Goal: Transaction & Acquisition: Purchase product/service

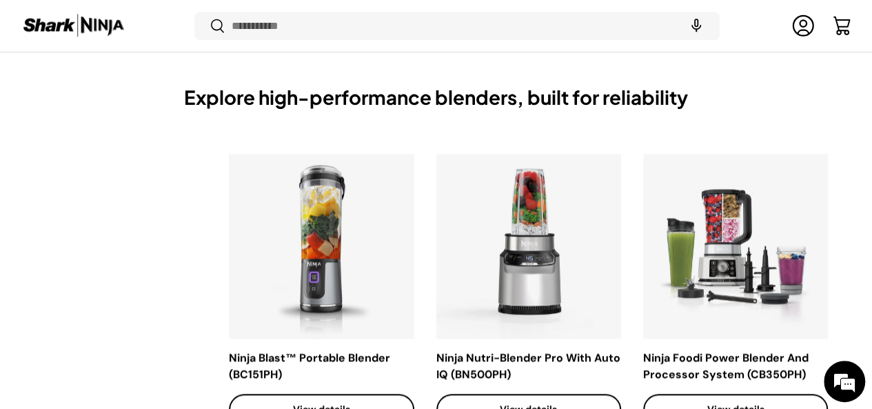
scroll to position [3405, 0]
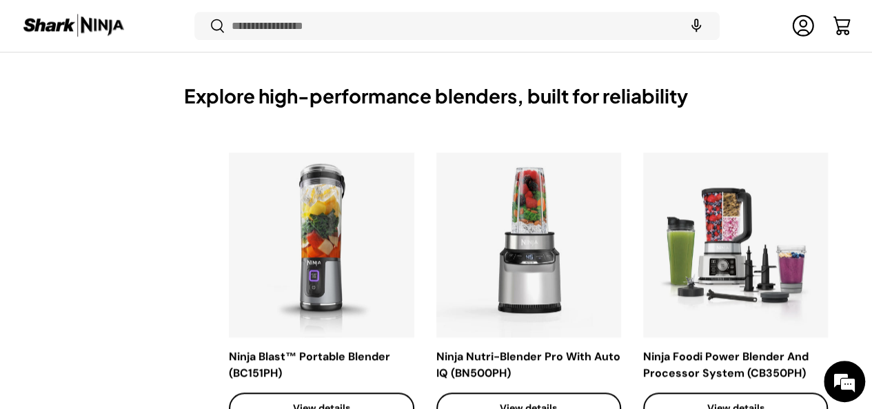
click at [825, 130] on th "Ninja Foodi Power Blender And Processor System (CB350PH) Add to cart Add to car…" at bounding box center [746, 287] width 207 height 315
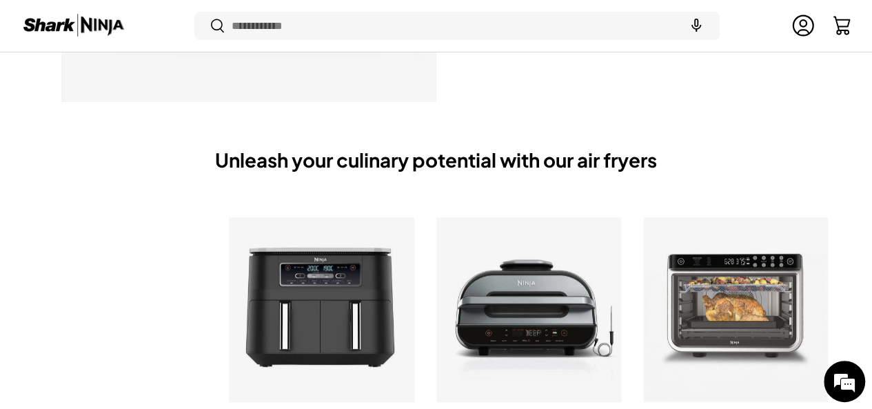
scroll to position [5393, 0]
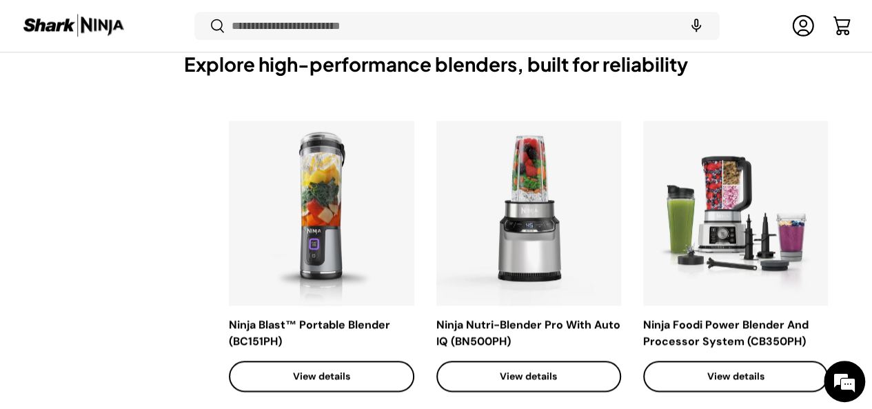
scroll to position [3438, 0]
drag, startPoint x: 542, startPoint y: 236, endPoint x: 492, endPoint y: 274, distance: 62.4
click at [492, 316] on div "Ninja Nutri-Blender Pro With Auto IQ (BN500PH)" at bounding box center [528, 332] width 185 height 33
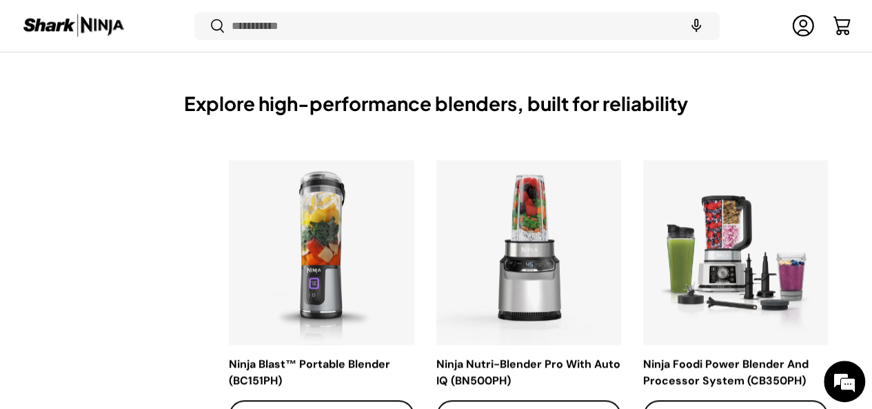
scroll to position [3409, 0]
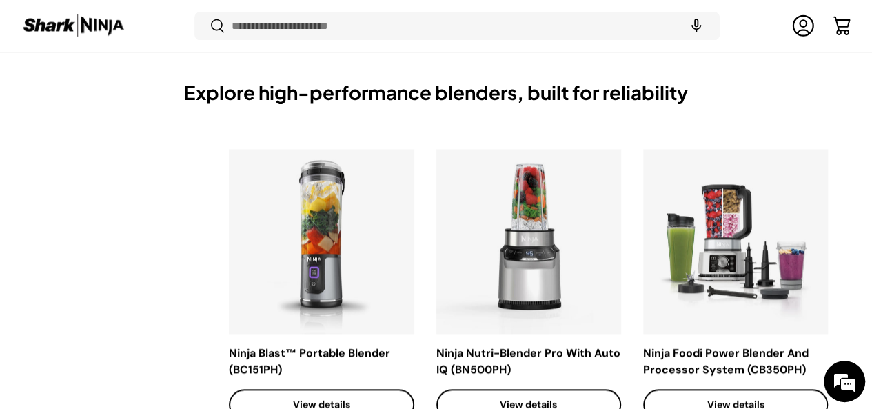
click at [456, 389] on link "View details" at bounding box center [528, 404] width 185 height 31
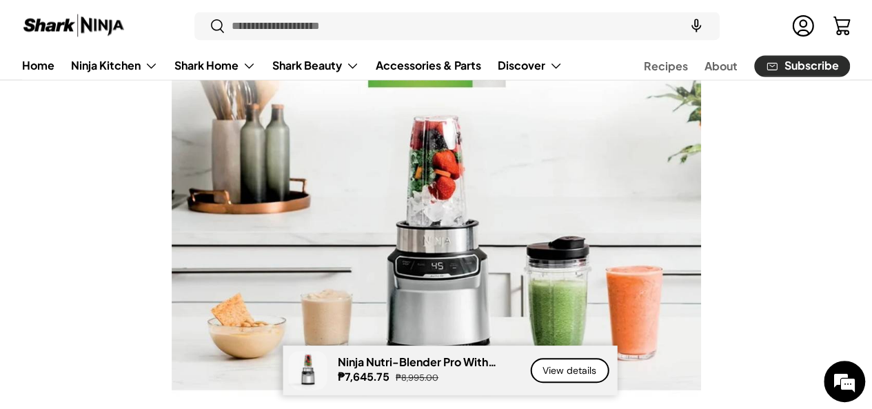
scroll to position [1056, 0]
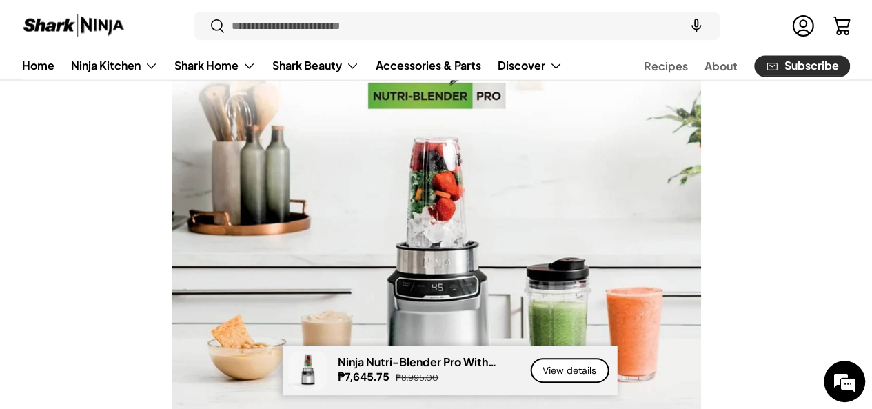
click at [560, 374] on link "View details" at bounding box center [569, 370] width 79 height 25
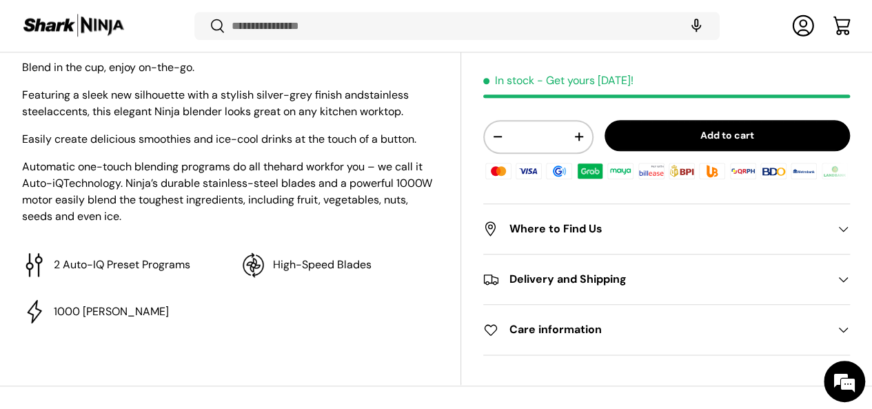
scroll to position [642, 0]
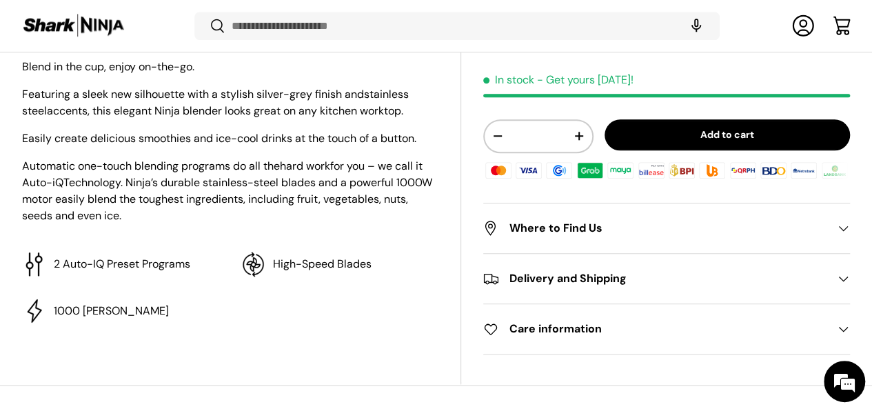
click at [715, 129] on button "Add to cart" at bounding box center [726, 134] width 245 height 31
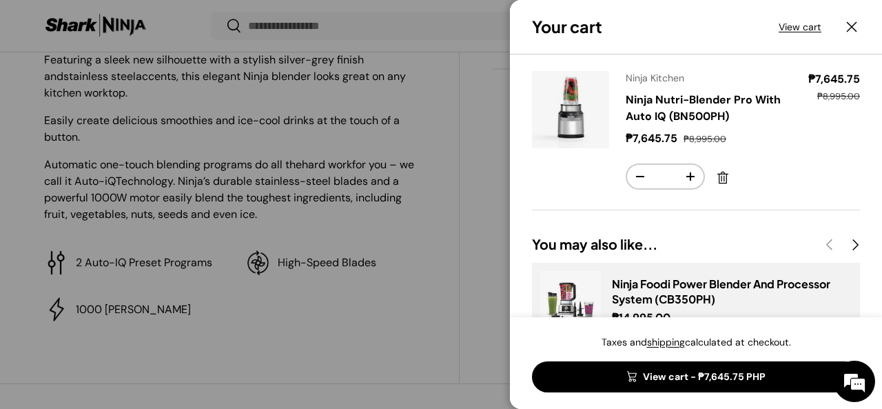
scroll to position [70, 0]
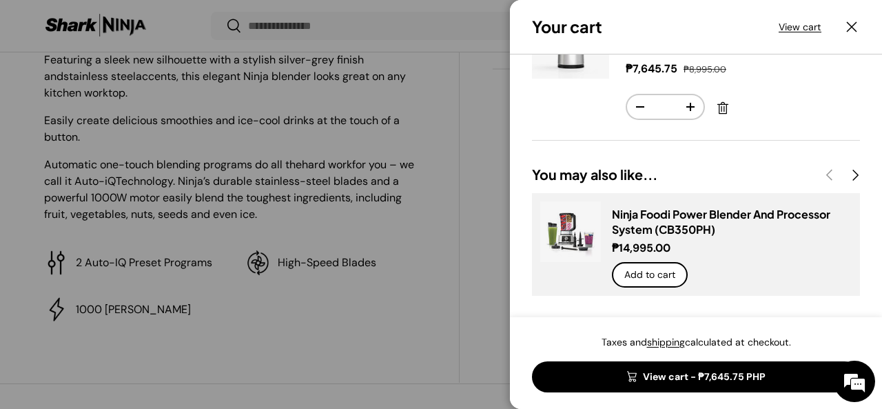
click at [272, 63] on div at bounding box center [441, 204] width 882 height 409
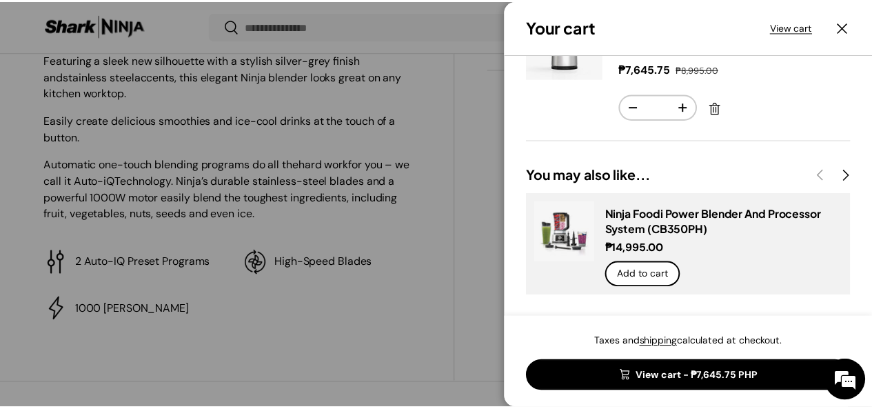
scroll to position [642, 0]
